Goal: Task Accomplishment & Management: Complete application form

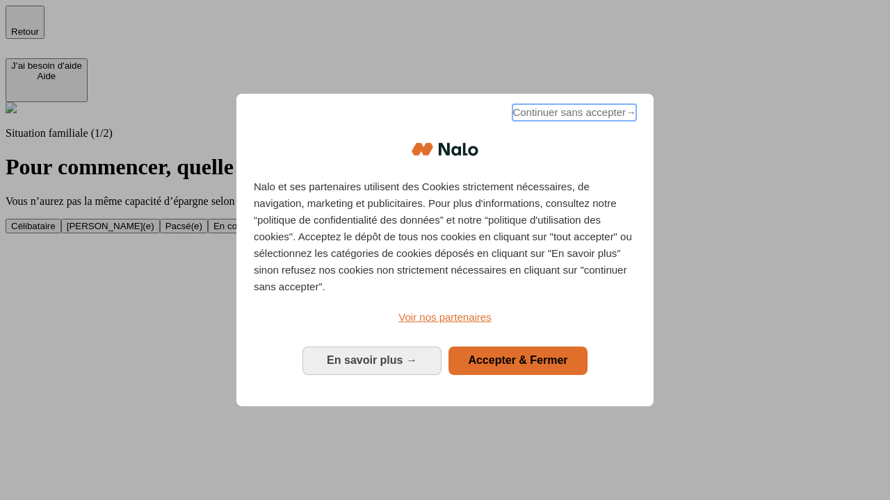
click at [573, 115] on span "Continuer sans accepter →" at bounding box center [574, 112] width 124 height 17
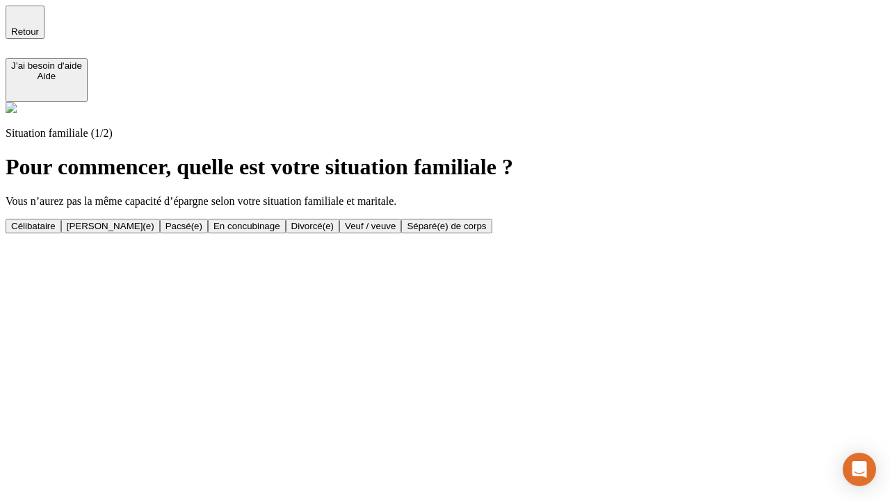
click at [154, 221] on div "[PERSON_NAME](e)" at bounding box center [111, 226] width 88 height 10
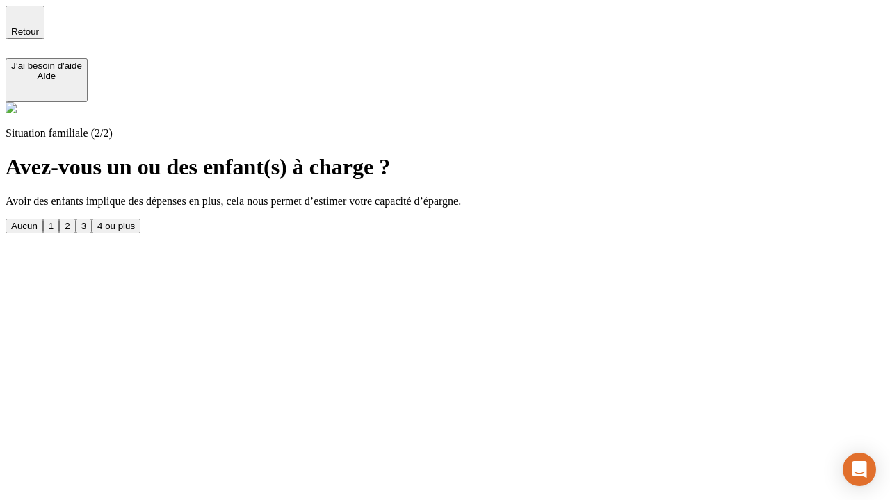
click at [54, 221] on div "1" at bounding box center [51, 226] width 5 height 10
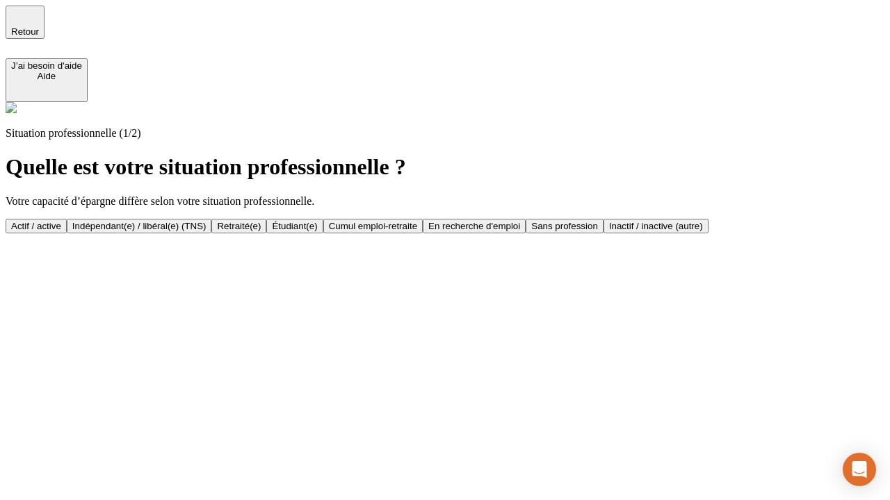
click at [61, 221] on div "Actif / active" at bounding box center [36, 226] width 50 height 10
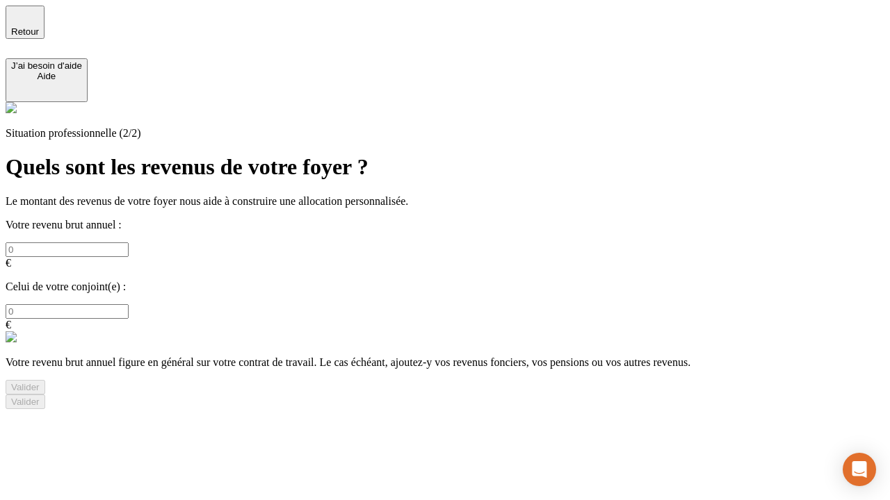
click at [129, 243] on input "text" at bounding box center [67, 250] width 123 height 15
type input "30 000"
click at [129, 304] on input "text" at bounding box center [67, 311] width 123 height 15
type input "40 000"
click at [40, 382] on div "Valider" at bounding box center [25, 387] width 28 height 10
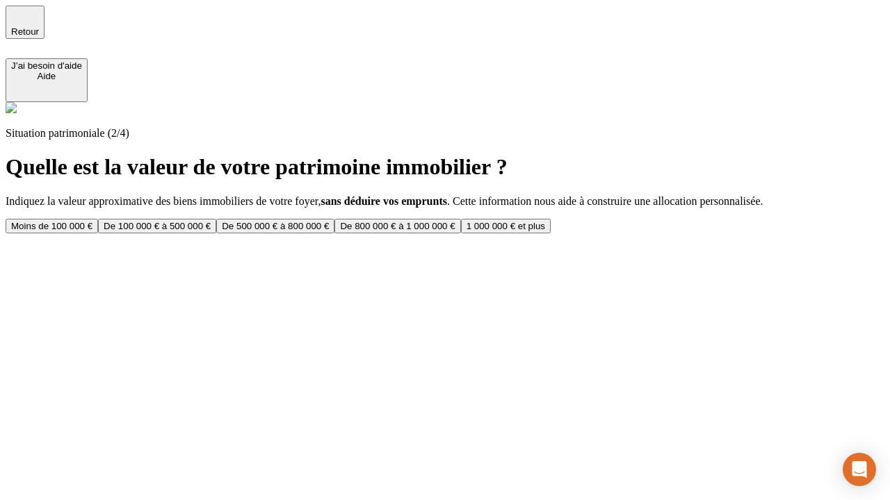
click at [211, 221] on div "De 100 000 € à 500 000 €" at bounding box center [157, 226] width 107 height 10
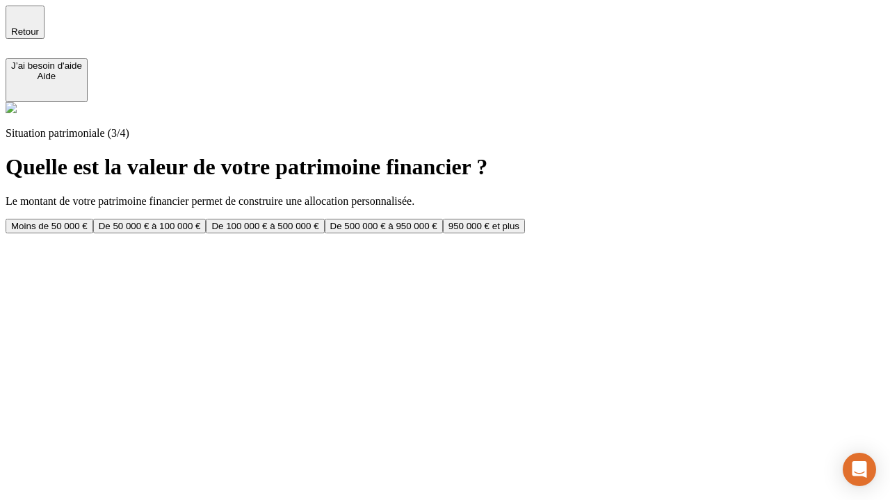
click at [88, 221] on div "Moins de 50 000 €" at bounding box center [49, 226] width 76 height 10
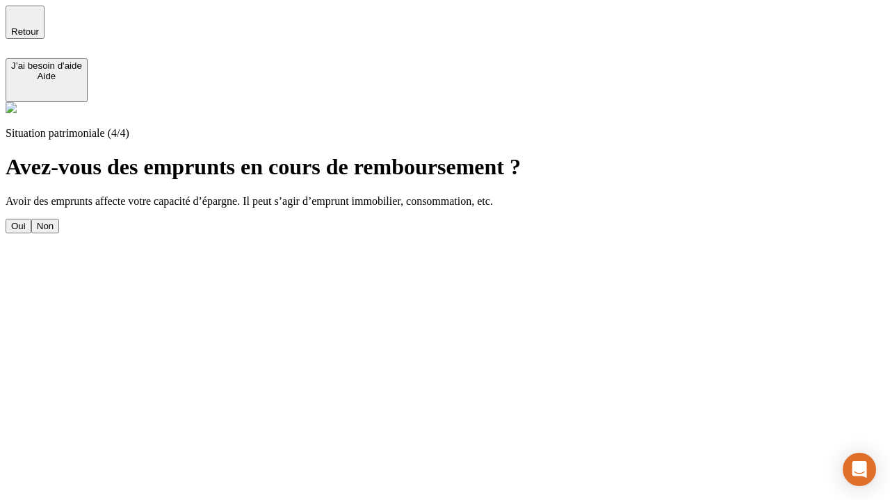
click at [26, 221] on div "Oui" at bounding box center [18, 226] width 15 height 10
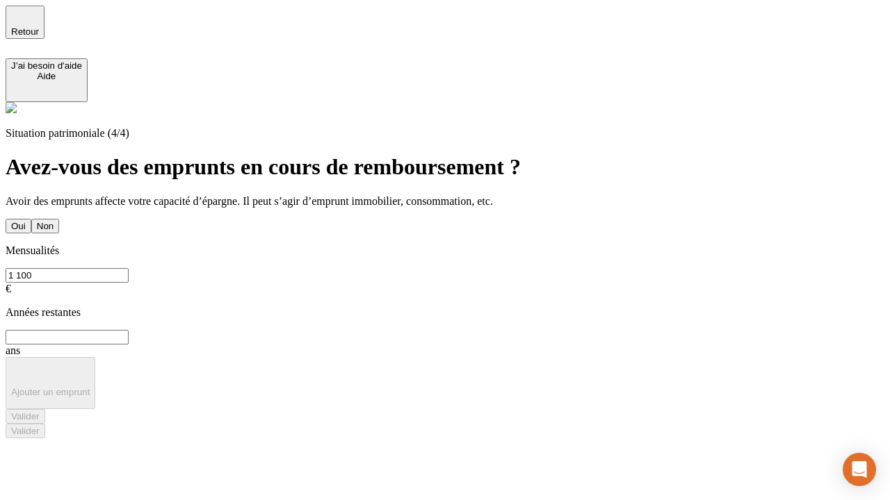
type input "1 100"
type input "20"
click at [40, 411] on div "Valider" at bounding box center [25, 416] width 28 height 10
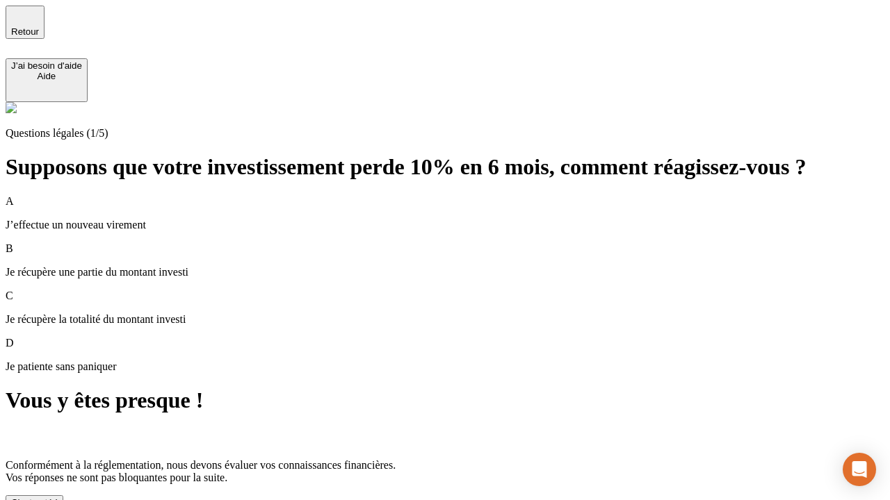
click at [58, 498] on div "C'est noté !" at bounding box center [34, 503] width 47 height 10
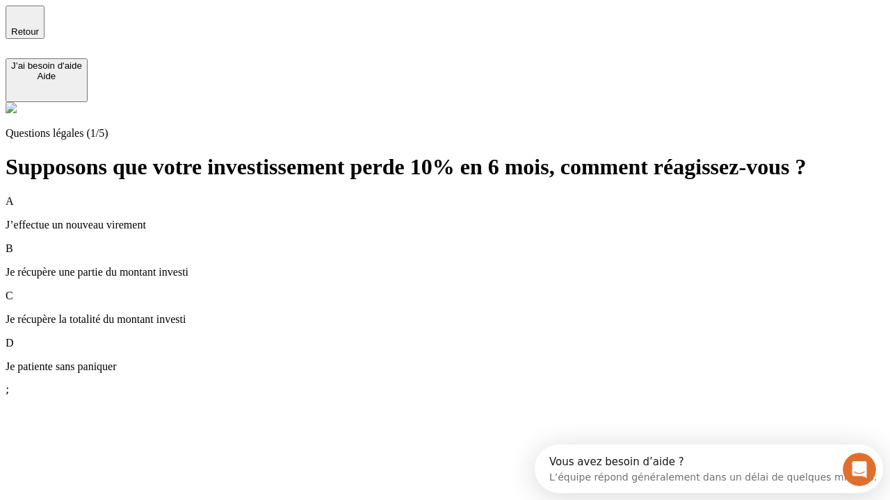
click at [461, 266] on p "Je récupère une partie du montant investi" at bounding box center [445, 272] width 878 height 13
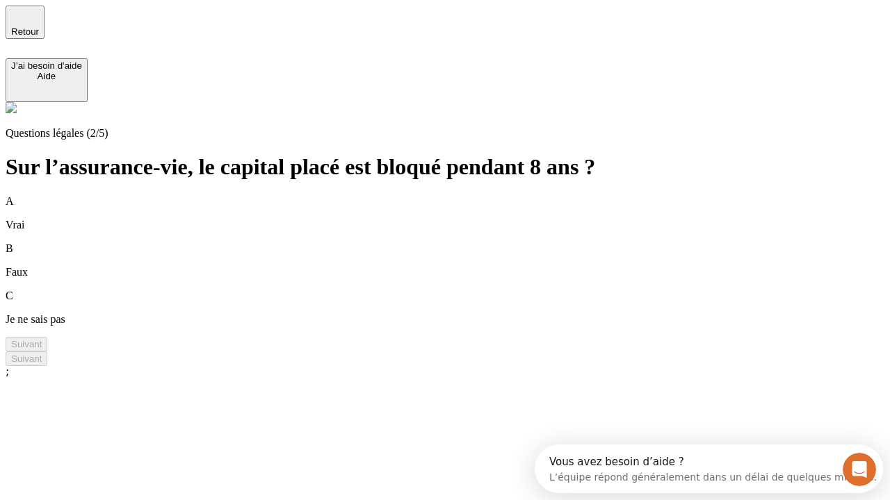
click at [461, 195] on div "A Vrai" at bounding box center [445, 213] width 878 height 36
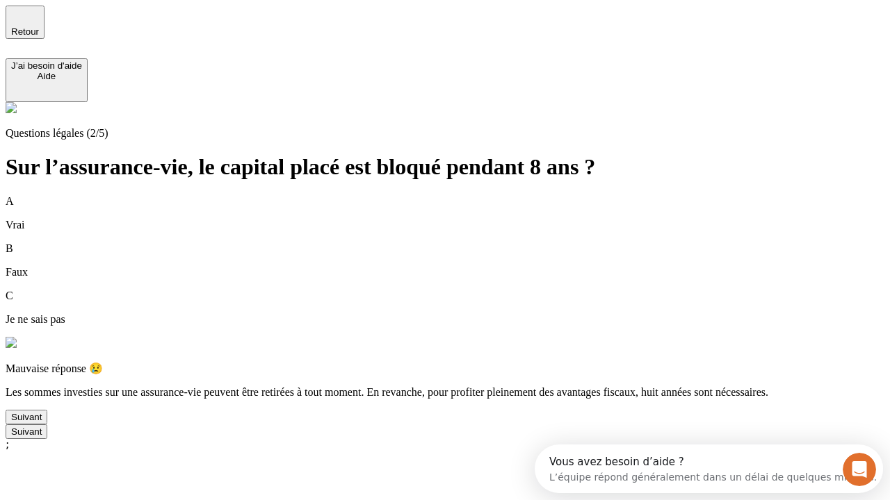
click at [42, 423] on div "Suivant" at bounding box center [26, 417] width 31 height 10
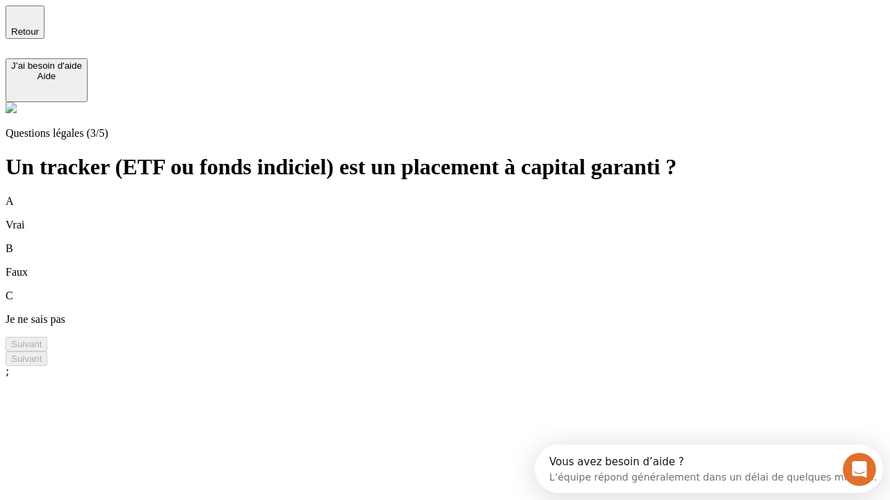
click at [461, 243] on div "B Faux" at bounding box center [445, 261] width 878 height 36
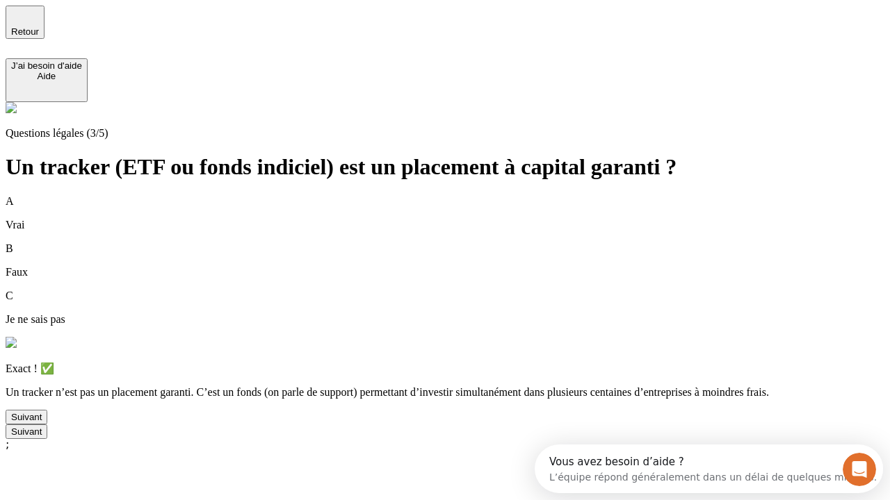
click at [42, 423] on div "Suivant" at bounding box center [26, 417] width 31 height 10
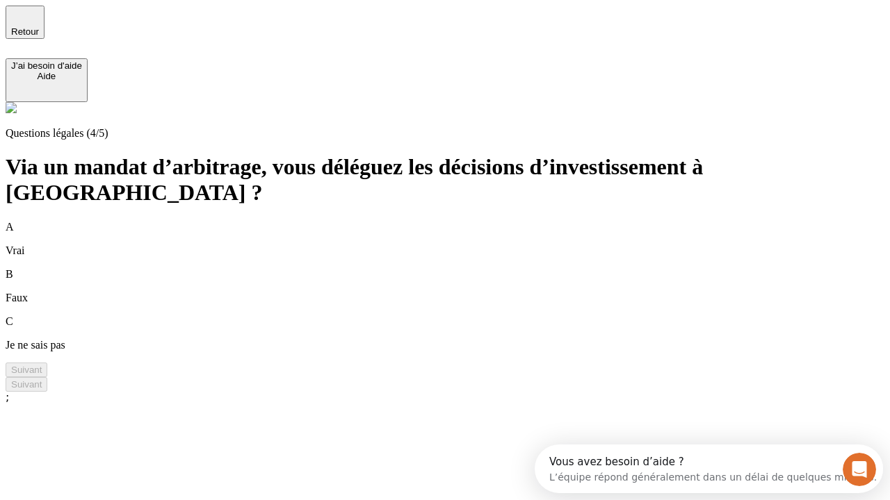
click at [461, 221] on div "A Vrai" at bounding box center [445, 239] width 878 height 36
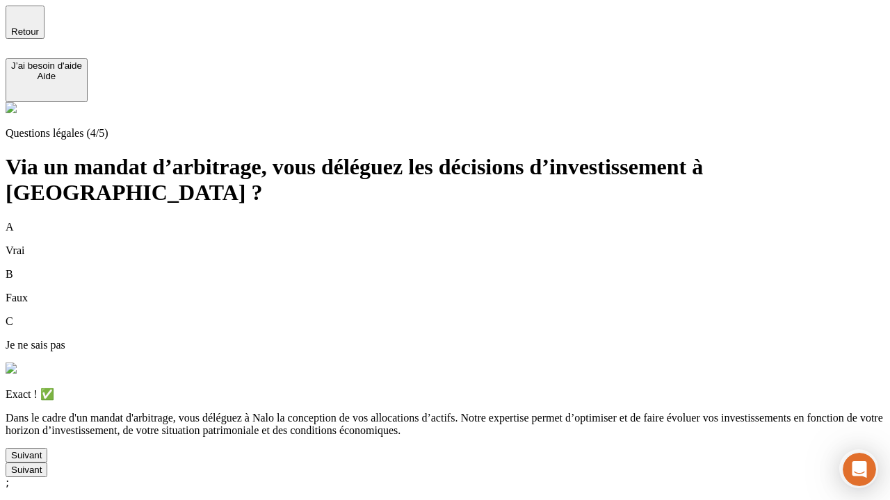
click at [42, 461] on div "Suivant" at bounding box center [26, 455] width 31 height 10
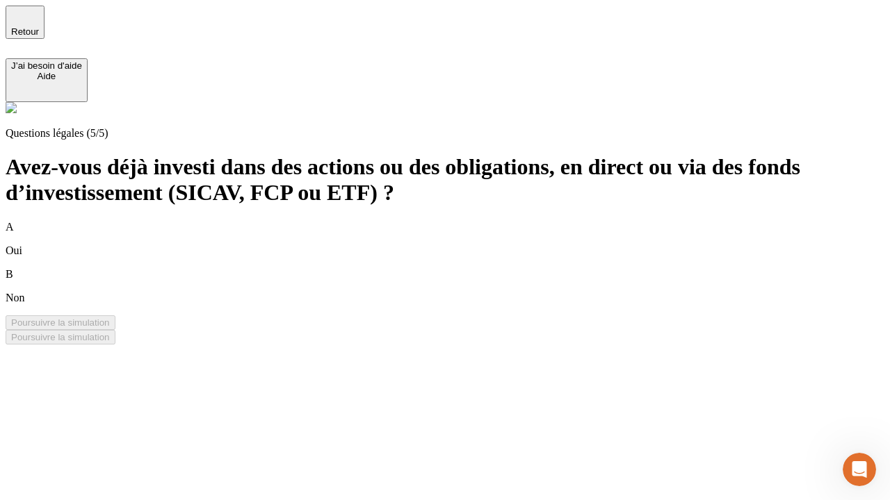
click at [461, 268] on div "B Non" at bounding box center [445, 286] width 878 height 36
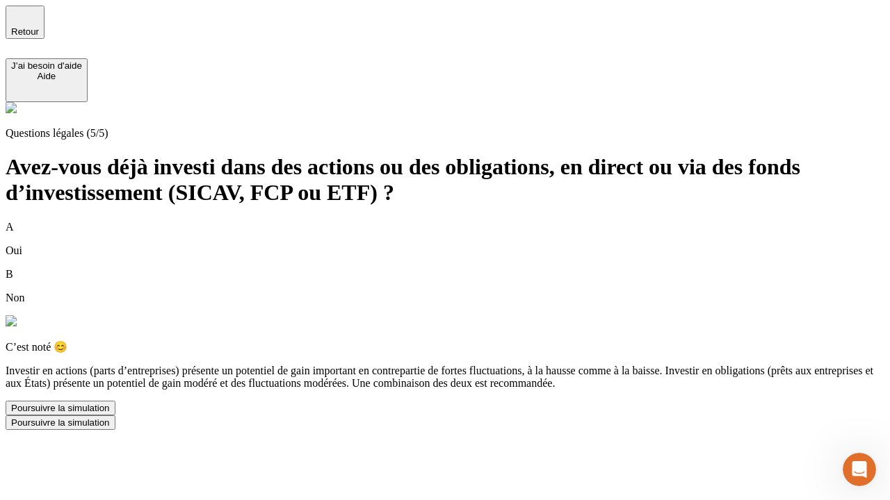
click at [110, 414] on div "Poursuivre la simulation" at bounding box center [60, 408] width 99 height 10
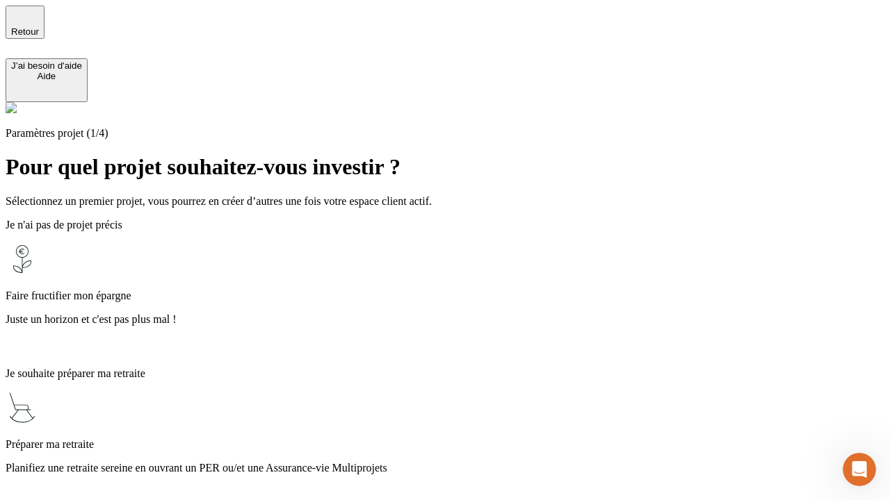
click at [461, 462] on p "Planifiez une retraite sereine en ouvrant un PER ou/et une Assurance-vie Multip…" at bounding box center [445, 468] width 878 height 13
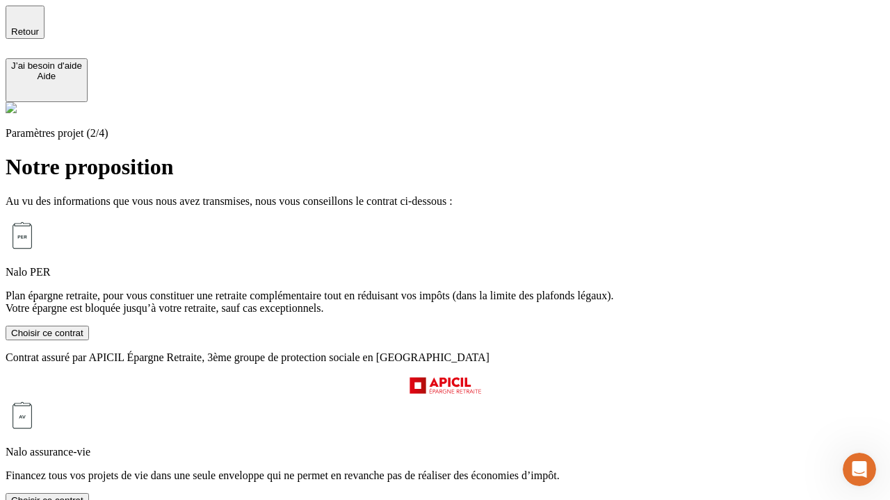
click at [83, 496] on div "Choisir ce contrat" at bounding box center [47, 501] width 72 height 10
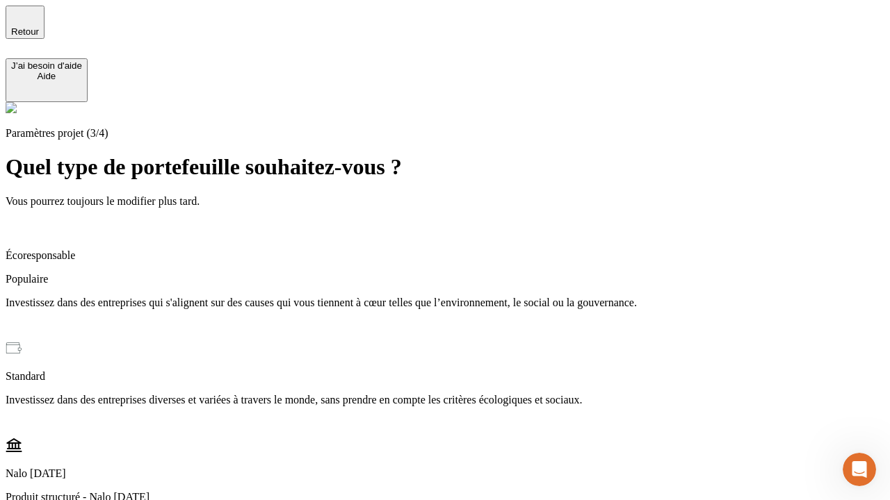
click at [461, 297] on p "Investissez dans des entreprises qui s'alignent sur des causes qui vous tiennen…" at bounding box center [445, 303] width 878 height 13
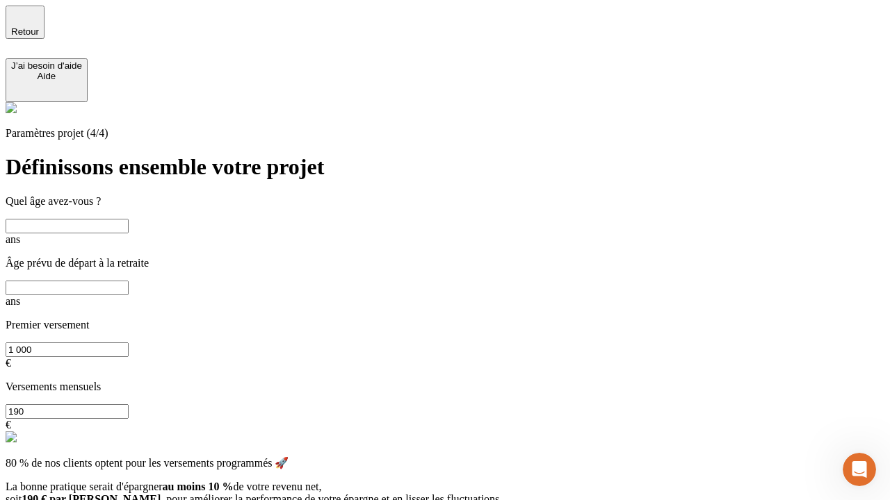
click at [129, 219] on input "text" at bounding box center [67, 226] width 123 height 15
type input "40"
click at [129, 281] on input "text" at bounding box center [67, 288] width 123 height 15
type input "62"
click at [129, 343] on input "1 000" at bounding box center [67, 350] width 123 height 15
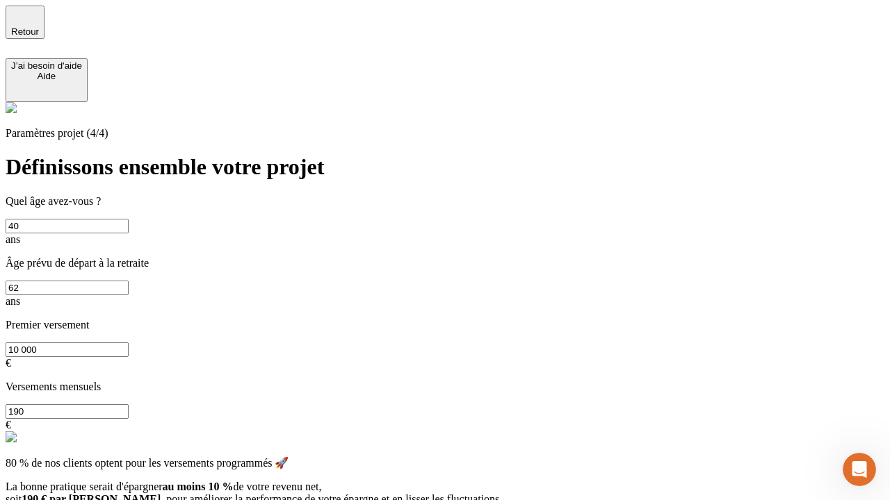
type input "10 000"
click at [129, 404] on input "190" at bounding box center [67, 411] width 123 height 15
type input "640"
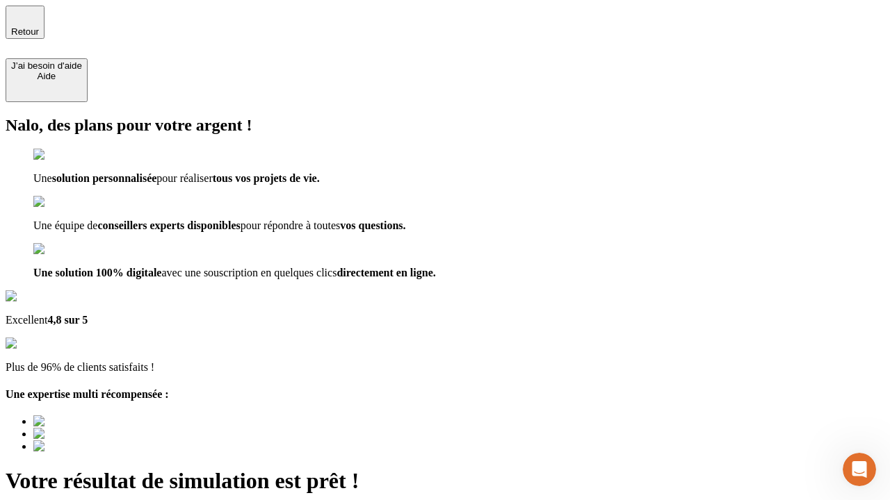
type input "[EMAIL_ADDRESS][DOMAIN_NAME]"
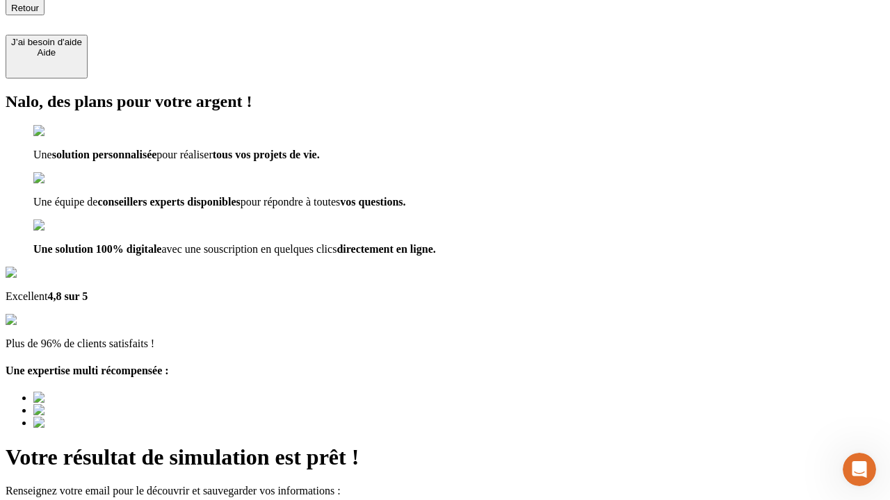
scroll to position [3, 0]
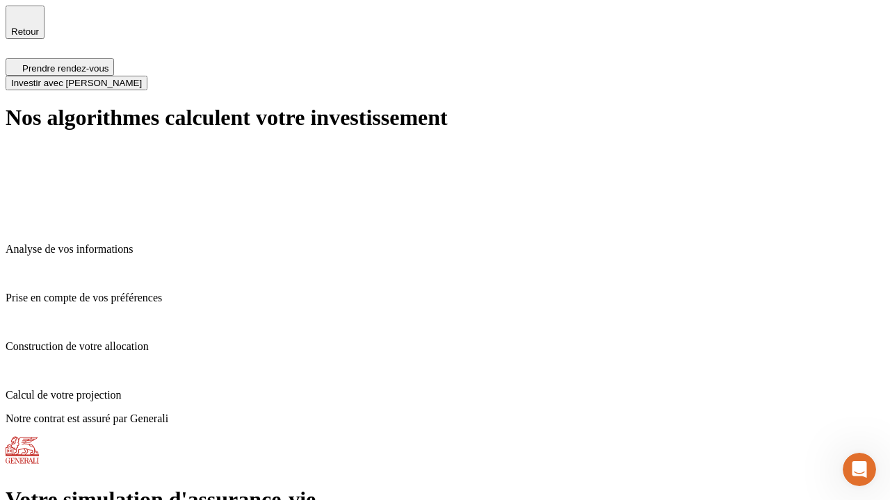
scroll to position [6, 0]
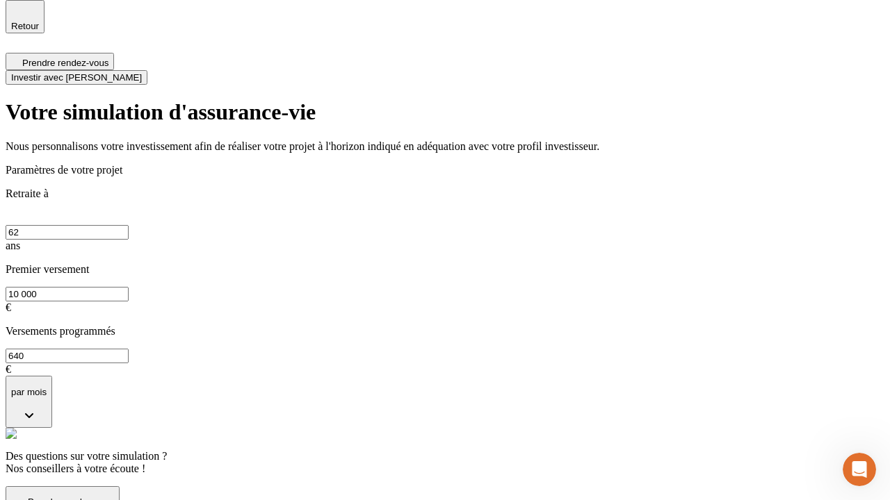
click at [142, 72] on span "Investir avec [PERSON_NAME]" at bounding box center [76, 77] width 131 height 10
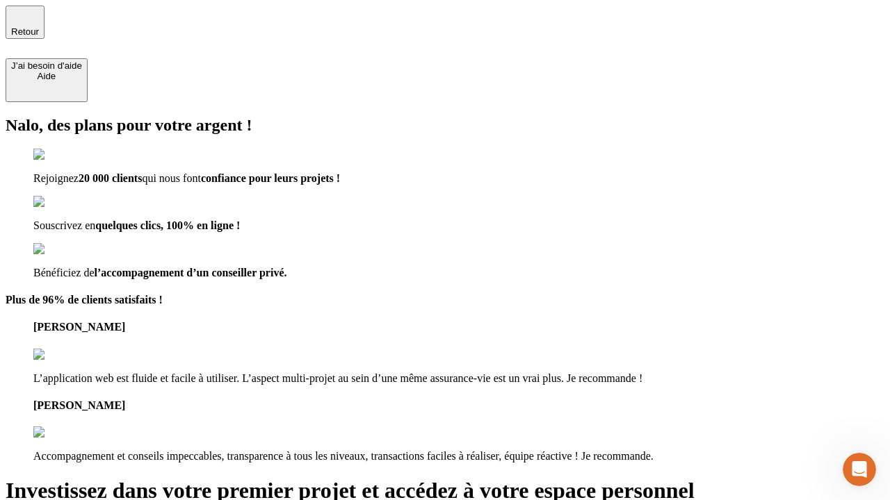
type input "[EMAIL_ADDRESS][DOMAIN_NAME]"
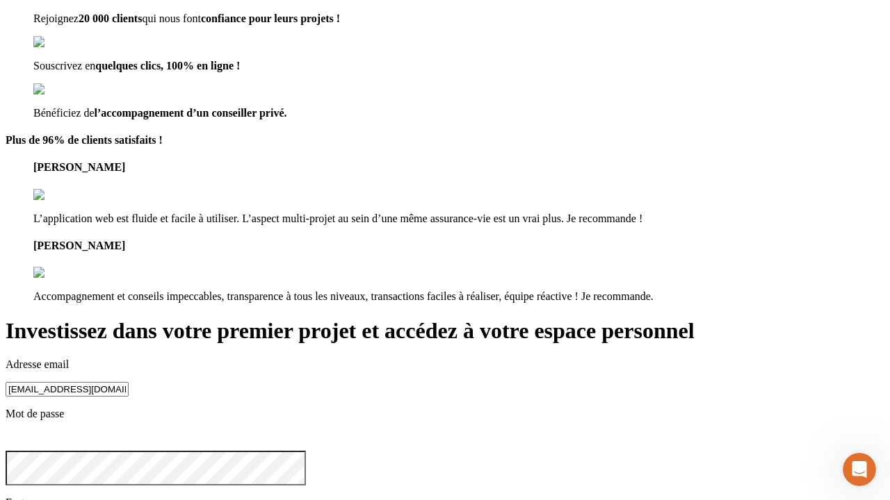
scroll to position [14, 0]
